Goal: Check status: Check status

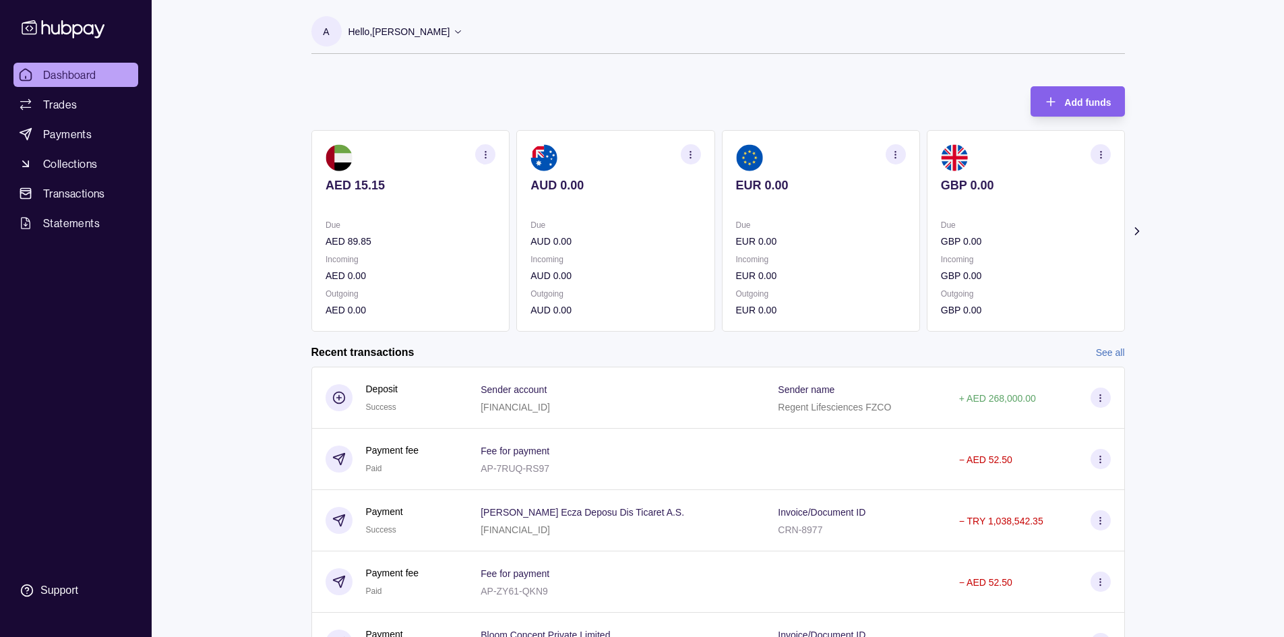
click at [377, 187] on p "AED 15.15" at bounding box center [411, 185] width 170 height 15
click at [491, 149] on section "button" at bounding box center [485, 154] width 20 height 20
click at [385, 156] on link "View transactions" at bounding box center [385, 154] width 73 height 15
